Goal: Task Accomplishment & Management: Manage account settings

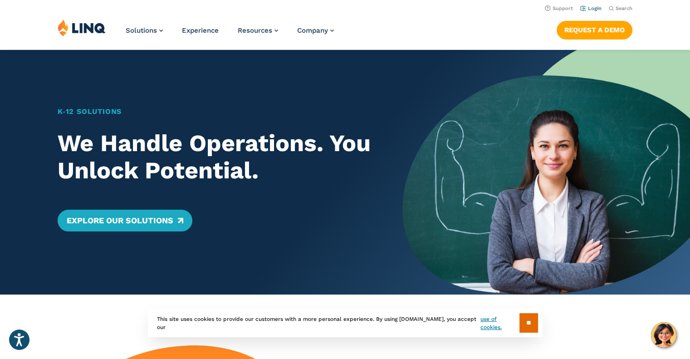
click at [583, 10] on link "Login" at bounding box center [590, 8] width 21 height 6
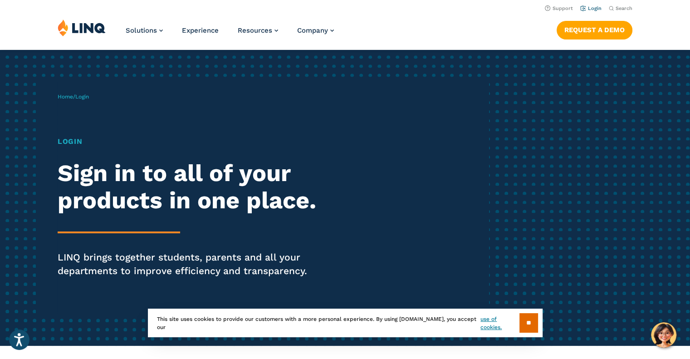
click at [583, 10] on link "Login" at bounding box center [590, 8] width 21 height 6
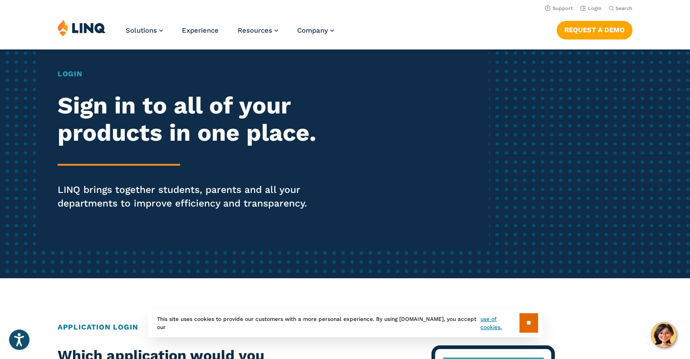
scroll to position [62, 0]
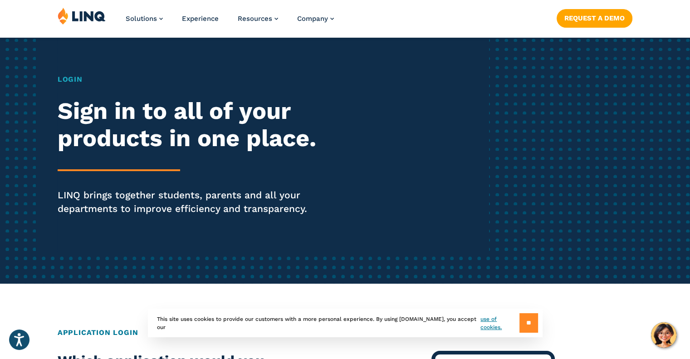
click at [528, 328] on input "**" at bounding box center [528, 322] width 19 height 19
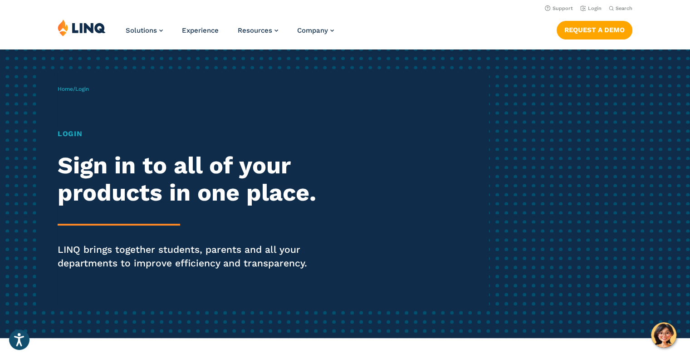
scroll to position [0, 0]
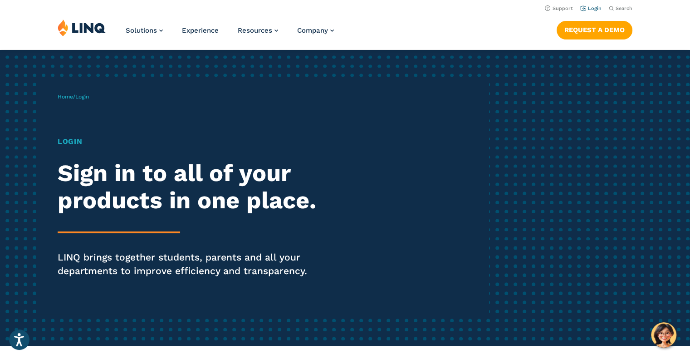
click at [595, 9] on link "Login" at bounding box center [590, 8] width 21 height 6
click at [58, 138] on h1 "Login" at bounding box center [191, 141] width 266 height 11
click at [65, 147] on div "Login Sign in to all of your products in one place. LINQ brings together studen…" at bounding box center [191, 219] width 266 height 167
click at [74, 143] on h1 "Login" at bounding box center [191, 141] width 266 height 11
click at [394, 253] on div "Home / Login Login Sign in to all of your products in one place. LINQ brings to…" at bounding box center [273, 198] width 431 height 232
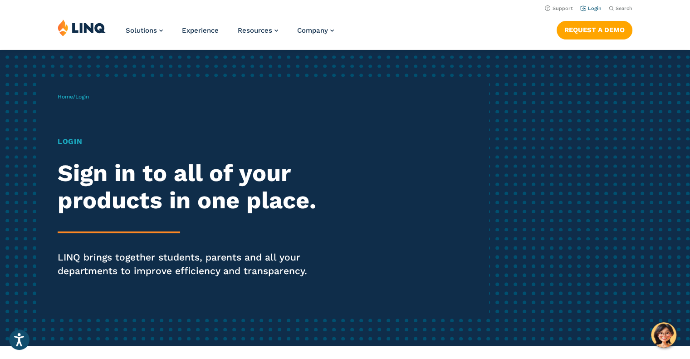
click at [593, 10] on link "Login" at bounding box center [590, 8] width 21 height 6
